Goal: Navigation & Orientation: Find specific page/section

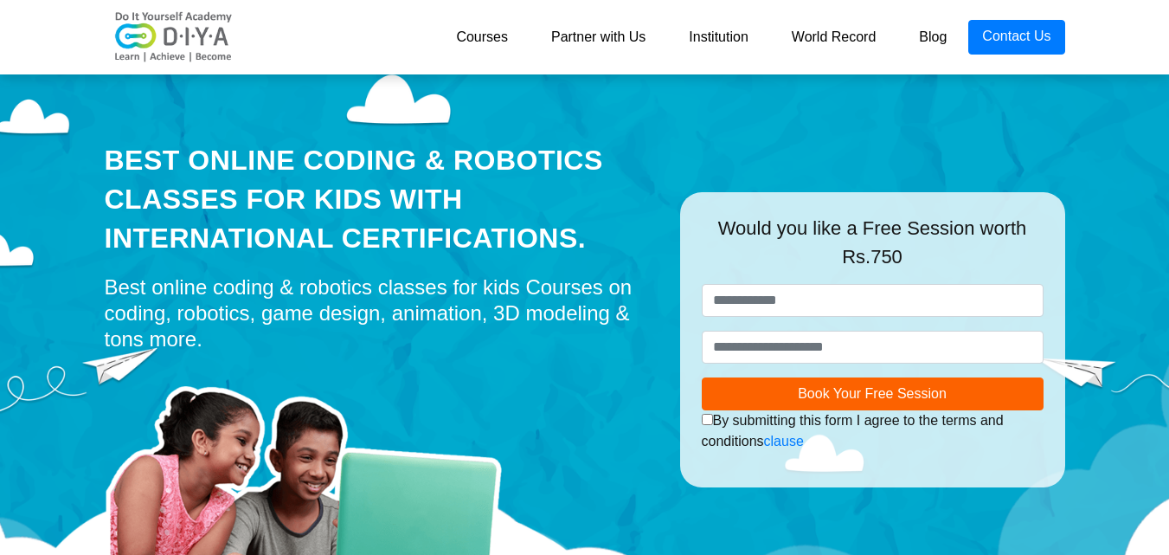
click at [499, 32] on link "Courses" at bounding box center [481, 37] width 95 height 35
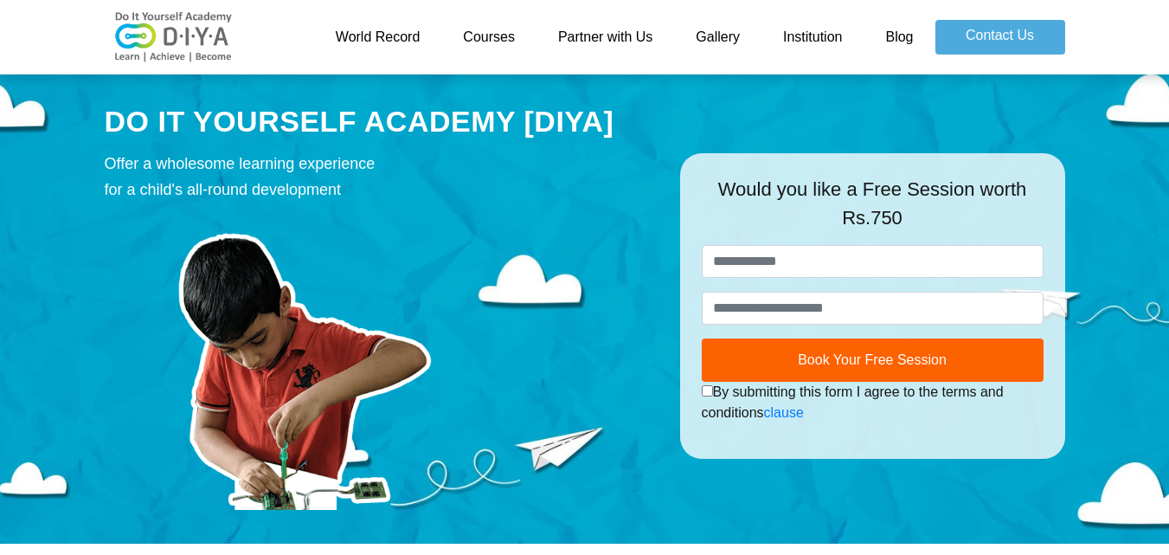
click at [418, 29] on link "World Record" at bounding box center [378, 37] width 128 height 35
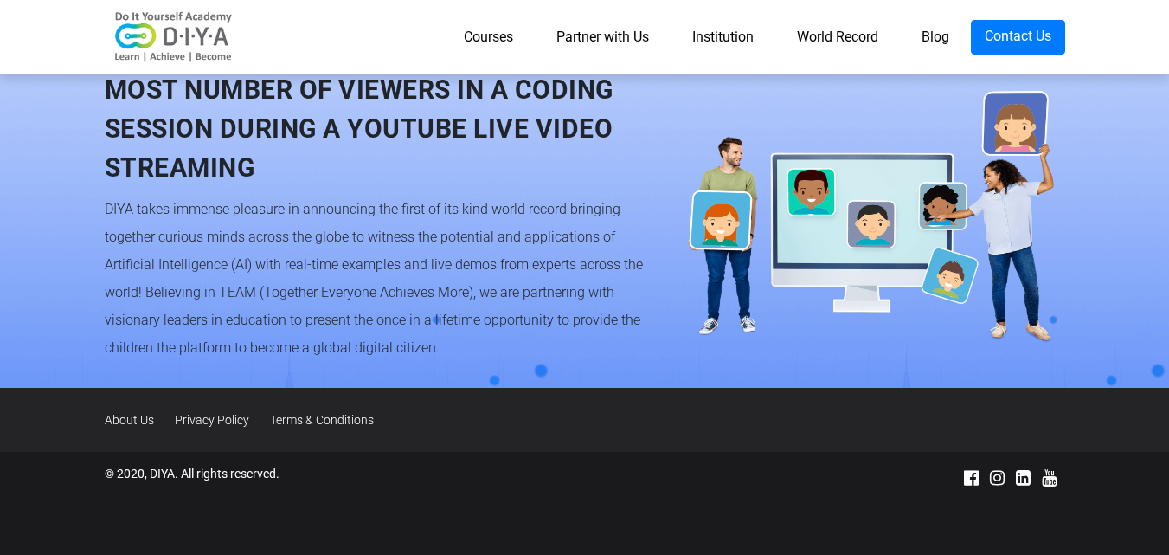
scroll to position [1685, 0]
